Goal: Transaction & Acquisition: Obtain resource

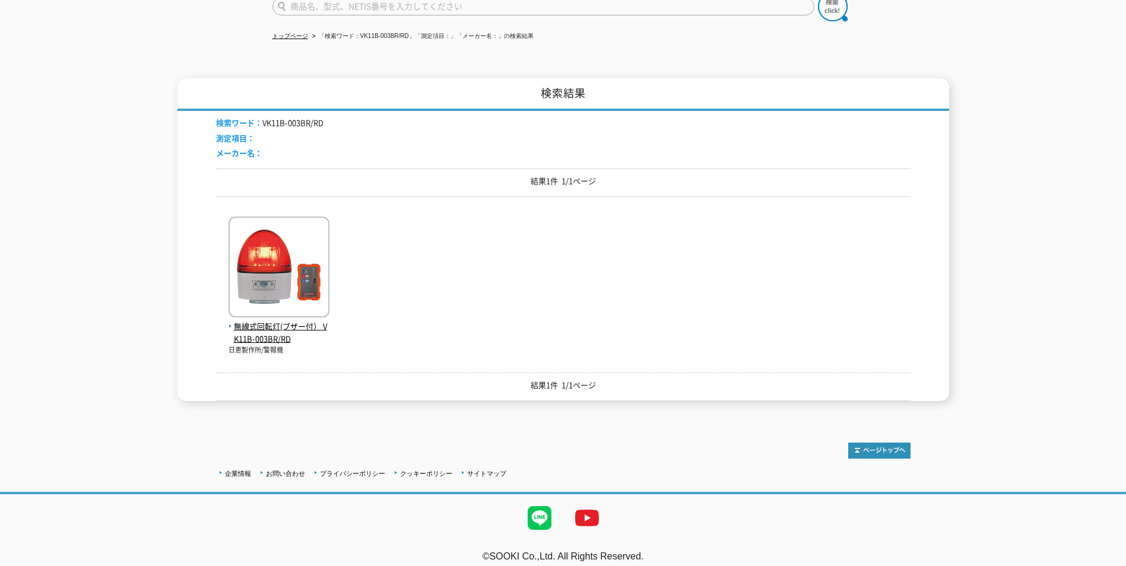
scroll to position [111, 0]
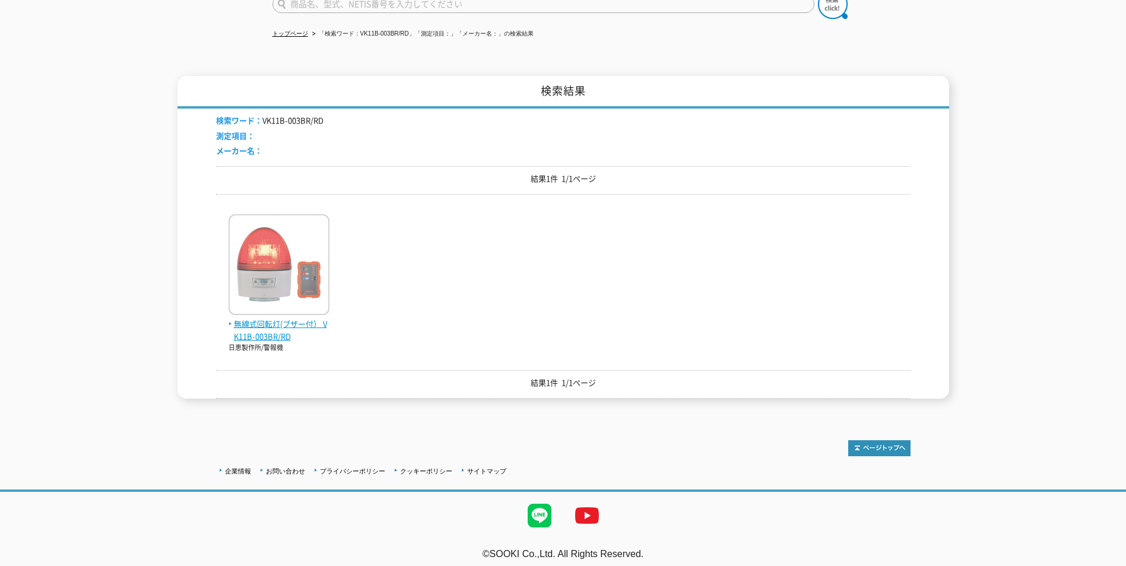
click at [264, 325] on span "無線式回転灯(ブザー付） VK11B-003BR/RD" at bounding box center [279, 330] width 101 height 25
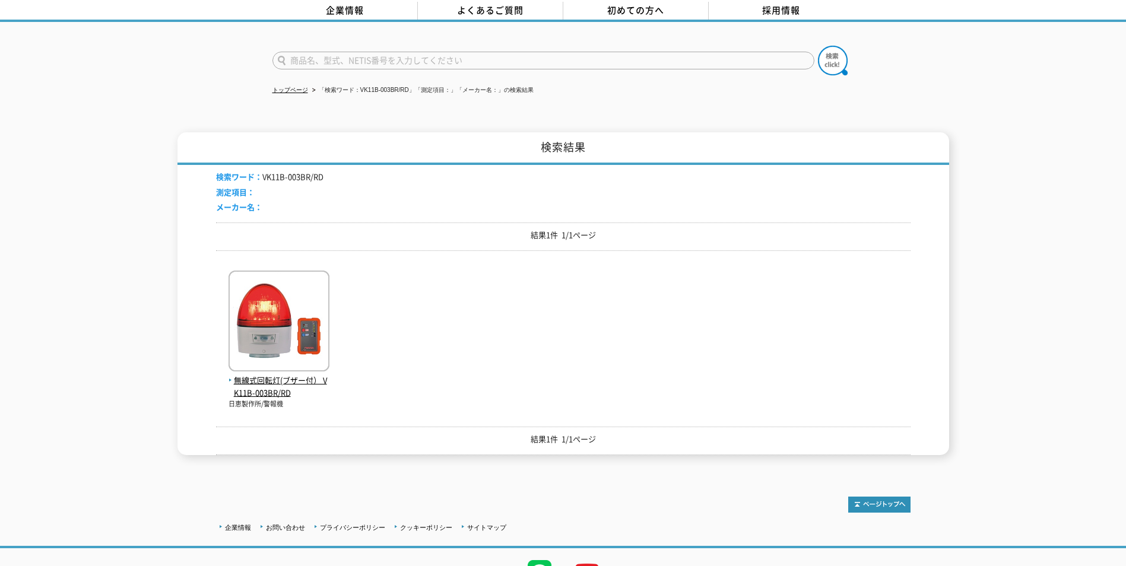
scroll to position [0, 0]
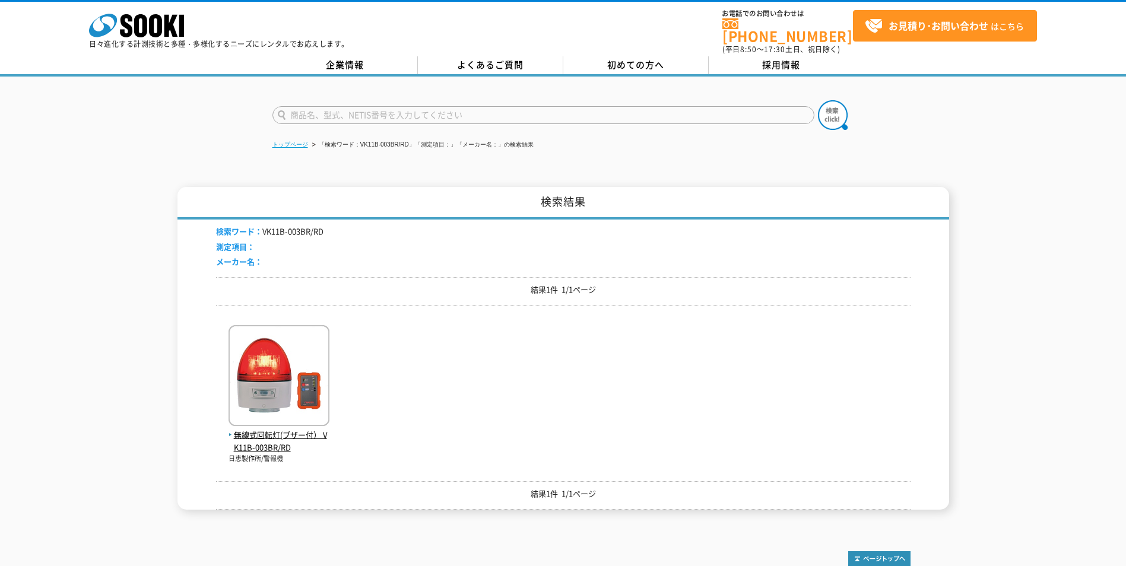
click at [280, 141] on link "トップページ" at bounding box center [291, 144] width 36 height 7
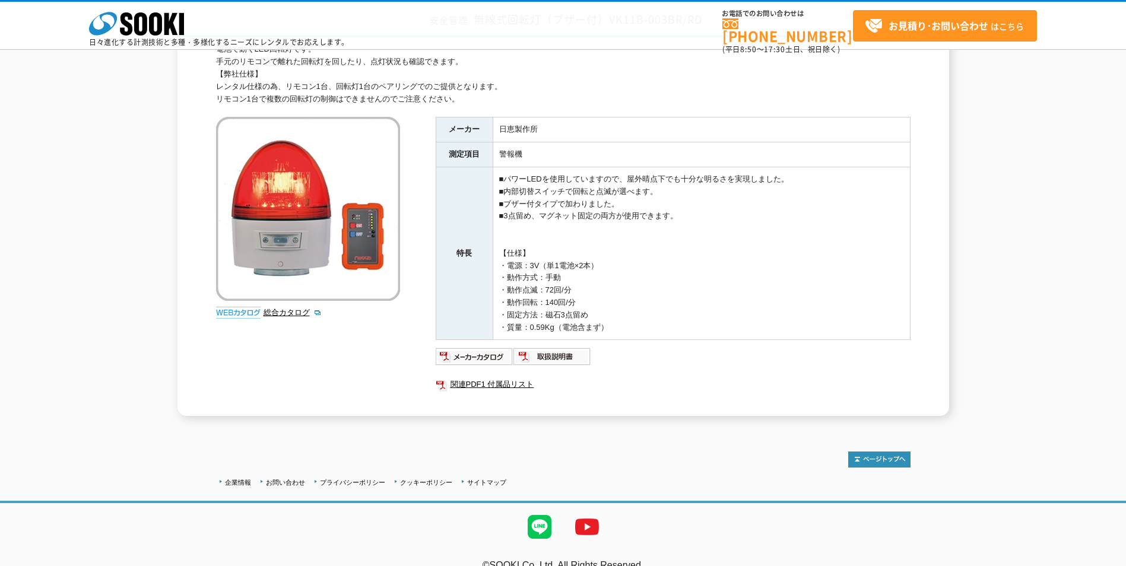
scroll to position [117, 0]
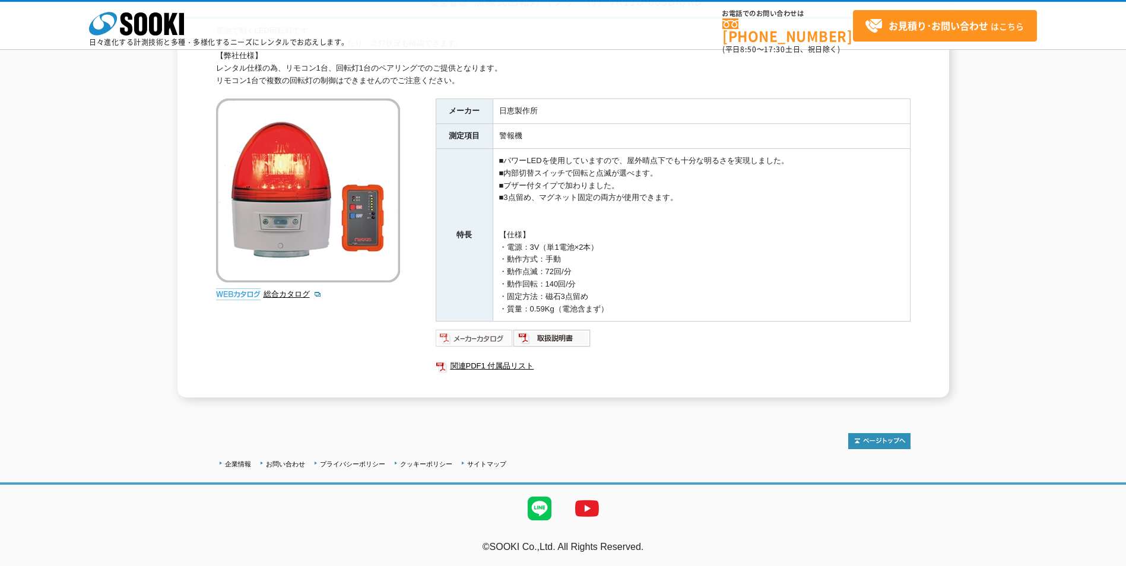
click at [494, 336] on img at bounding box center [475, 338] width 78 height 19
click at [553, 340] on img at bounding box center [553, 338] width 78 height 19
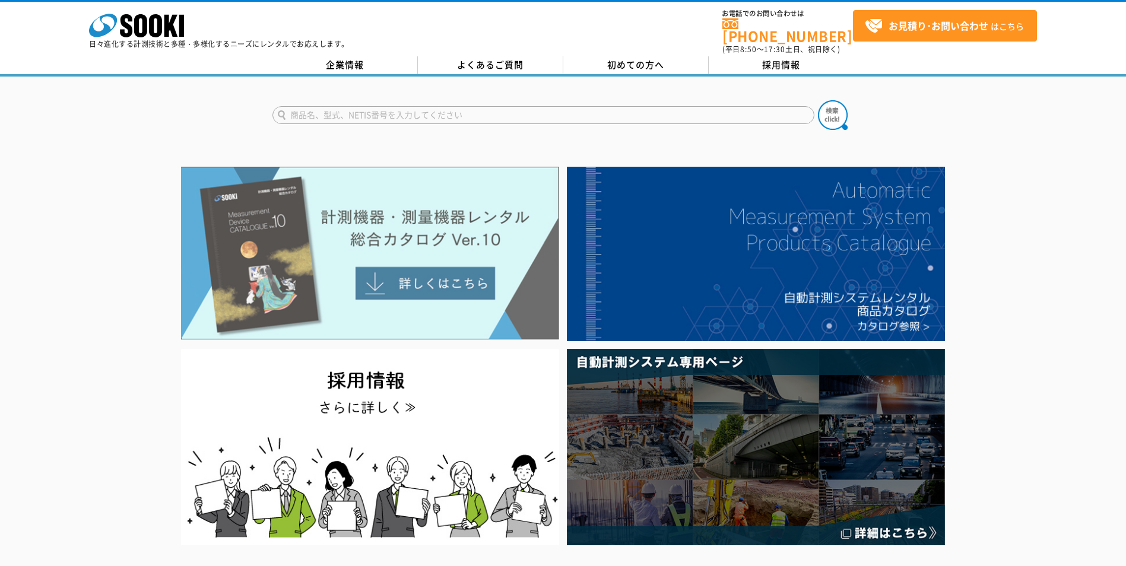
click at [502, 299] on img at bounding box center [370, 253] width 378 height 173
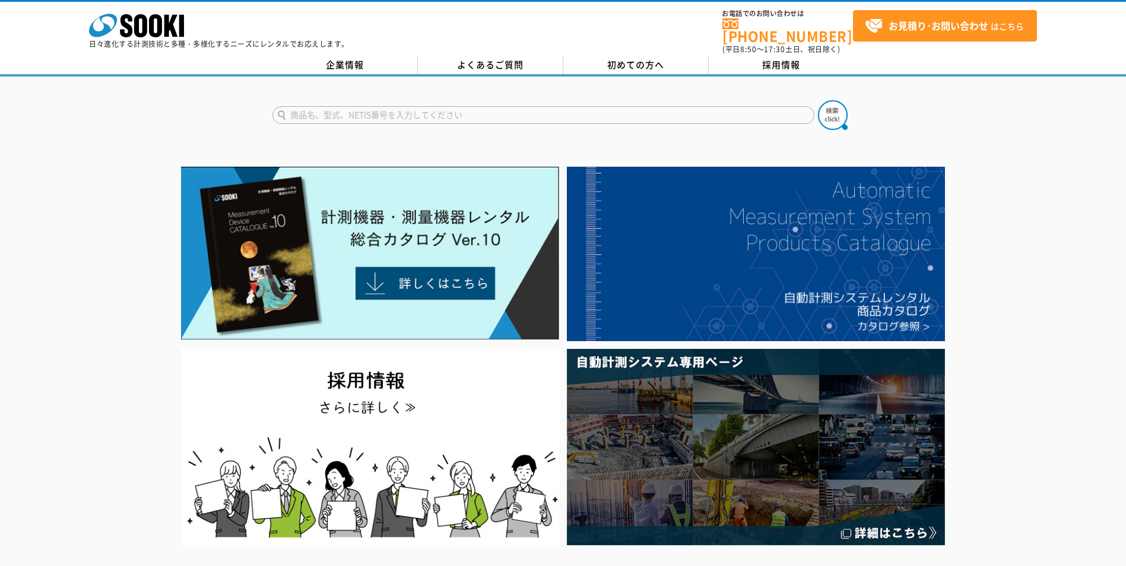
click at [432, 106] on input "text" at bounding box center [544, 115] width 542 height 18
type input "回転灯"
click at [818, 100] on button at bounding box center [833, 115] width 30 height 30
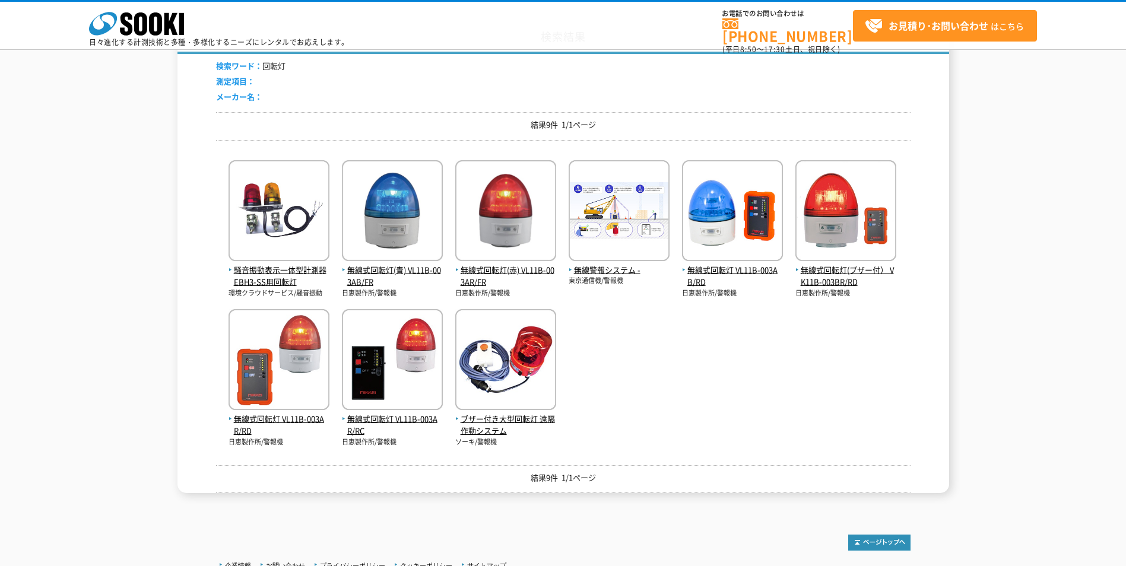
scroll to position [119, 0]
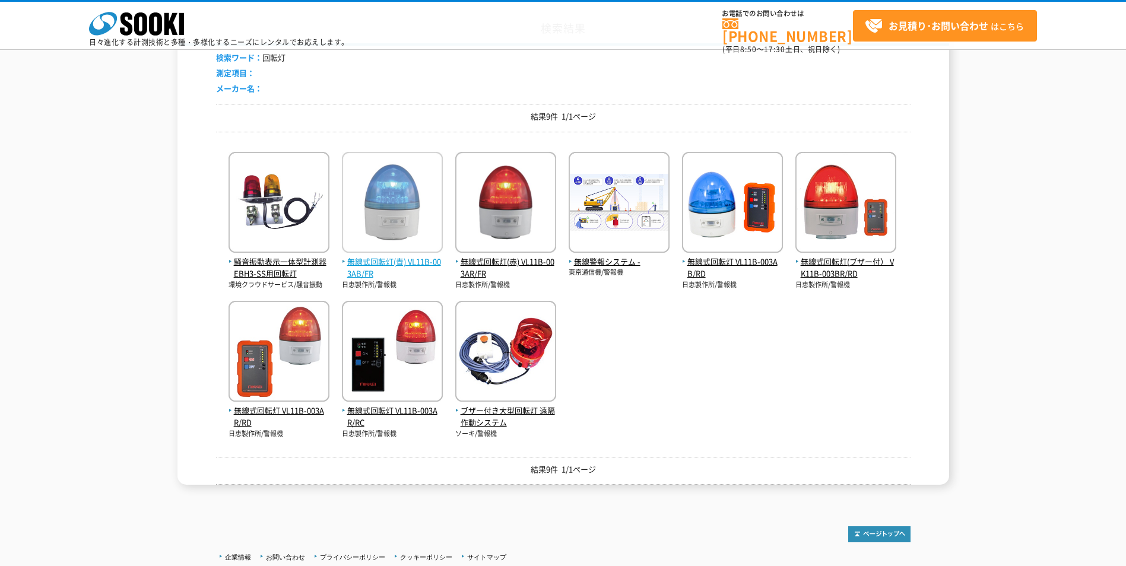
click at [401, 264] on span "無線式回転灯(青) VL11B-003AB/FR" at bounding box center [392, 268] width 101 height 25
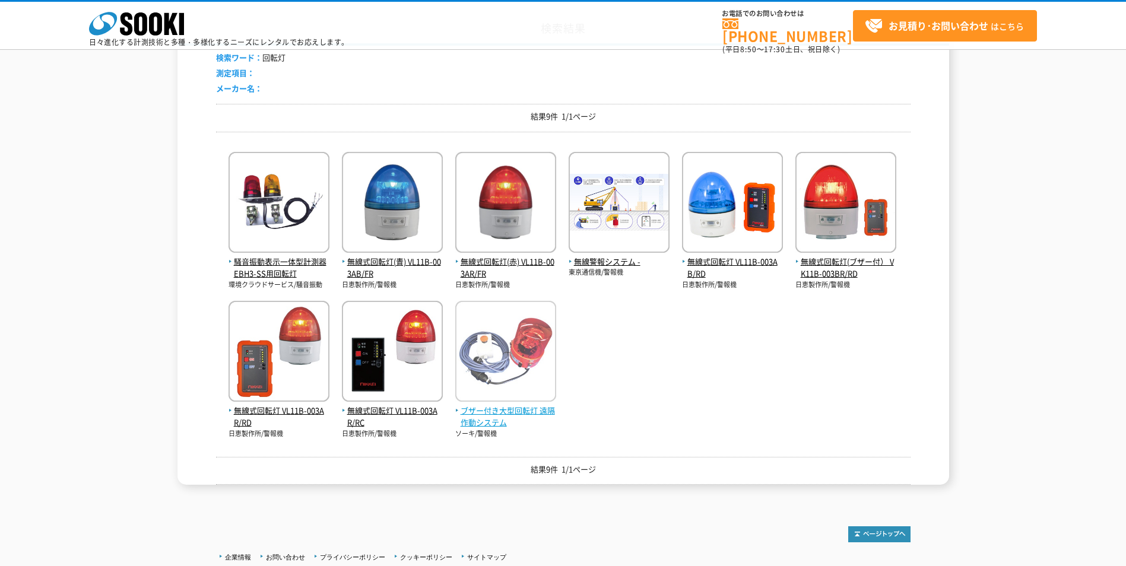
click at [541, 413] on span "ブザー付き大型回転灯 遠隔作動システム" at bounding box center [505, 417] width 101 height 25
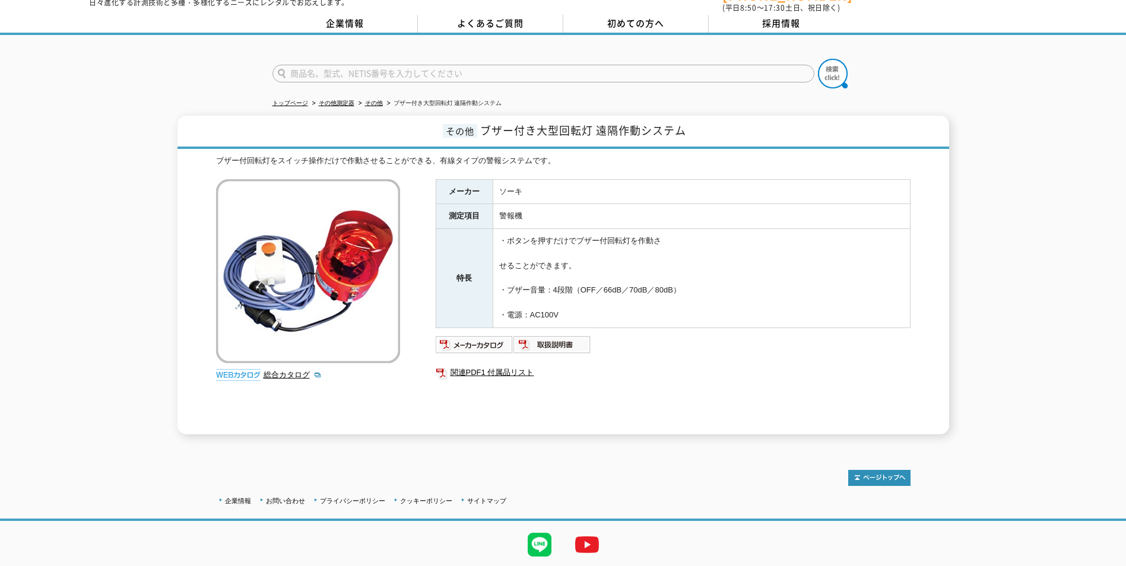
scroll to position [59, 0]
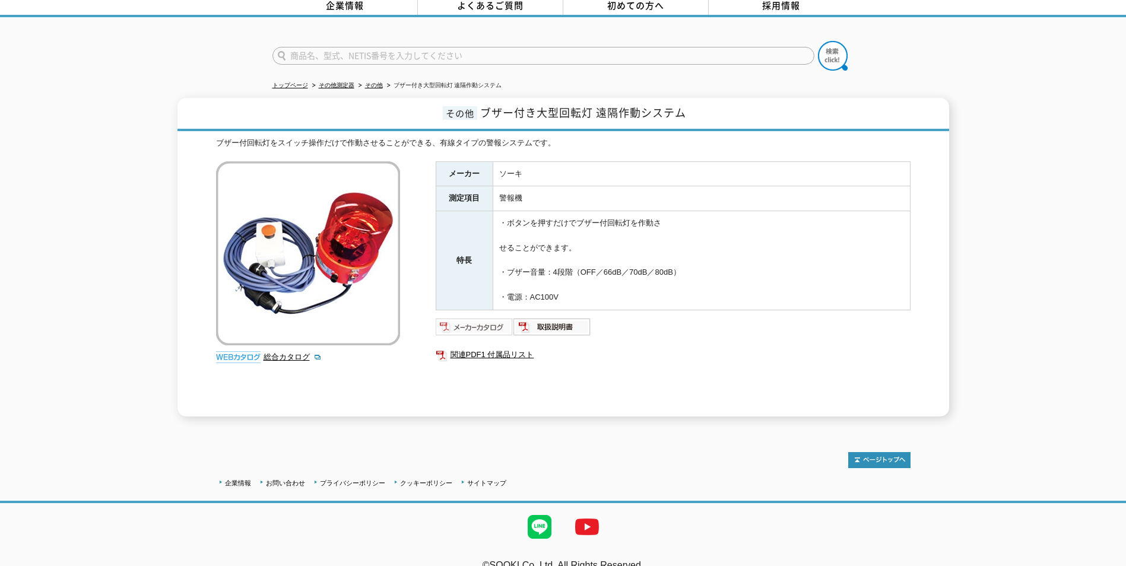
click at [472, 318] on img at bounding box center [475, 327] width 78 height 19
